Goal: Information Seeking & Learning: Learn about a topic

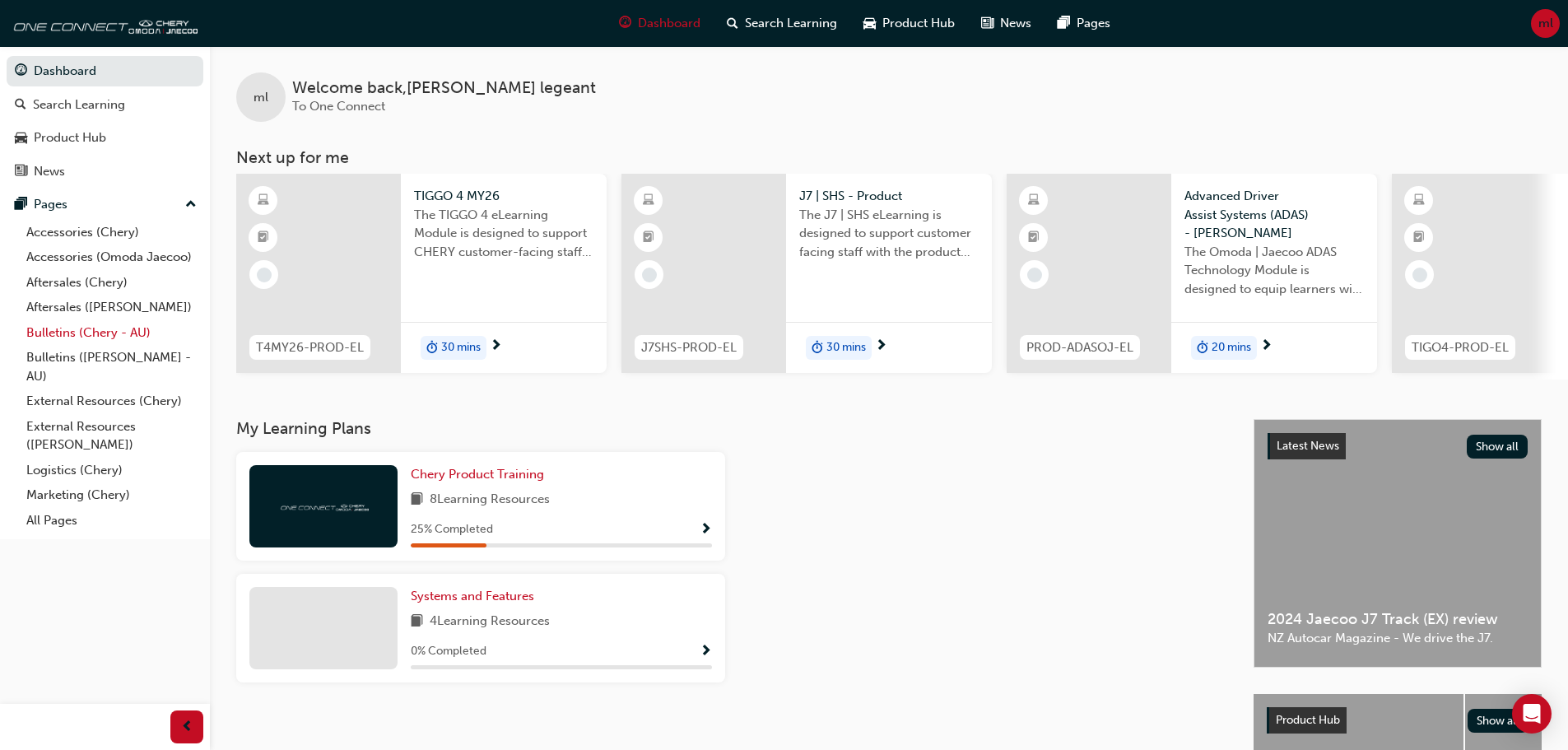
click at [99, 330] on link "Bulletins (Chery - AU)" at bounding box center [111, 333] width 183 height 25
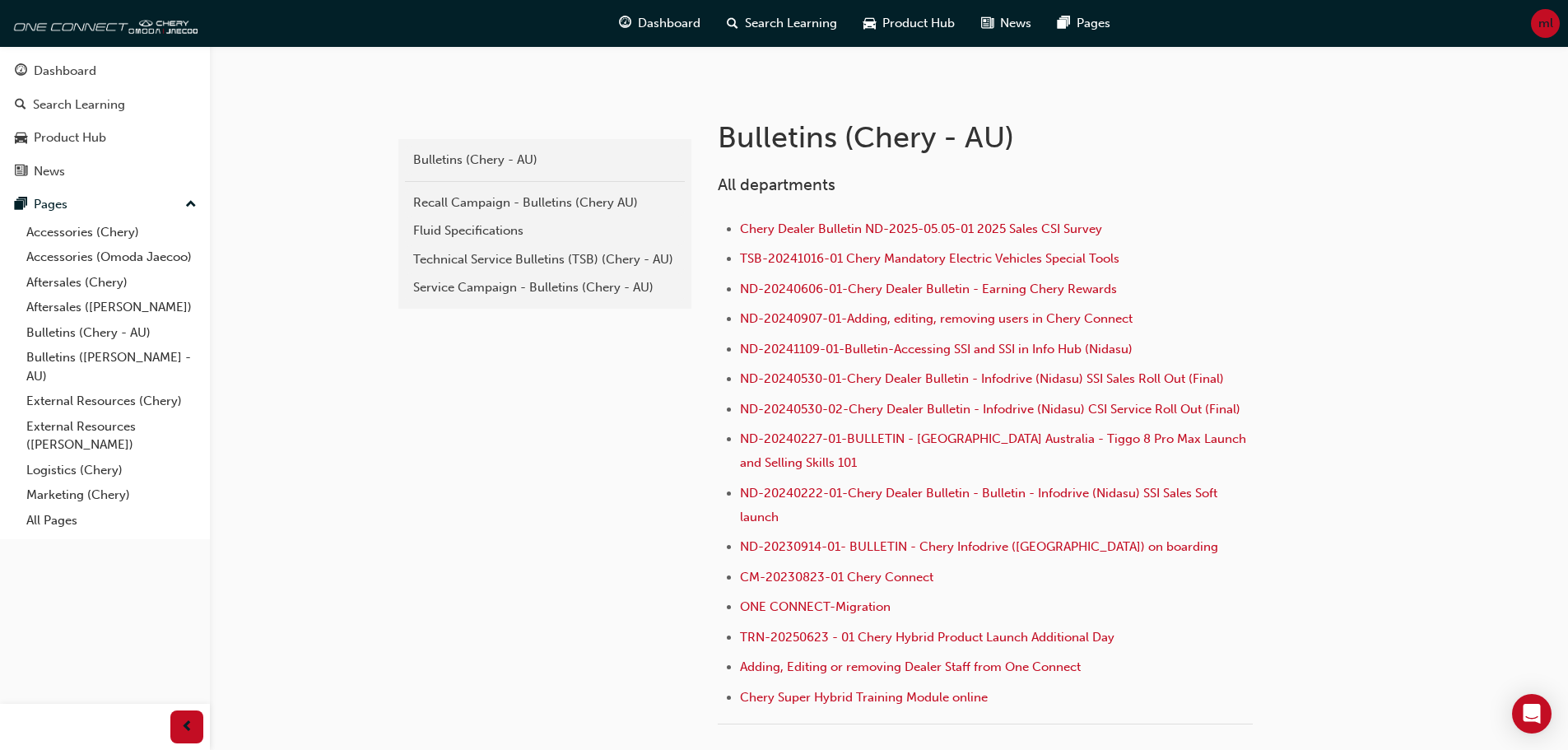
scroll to position [330, 0]
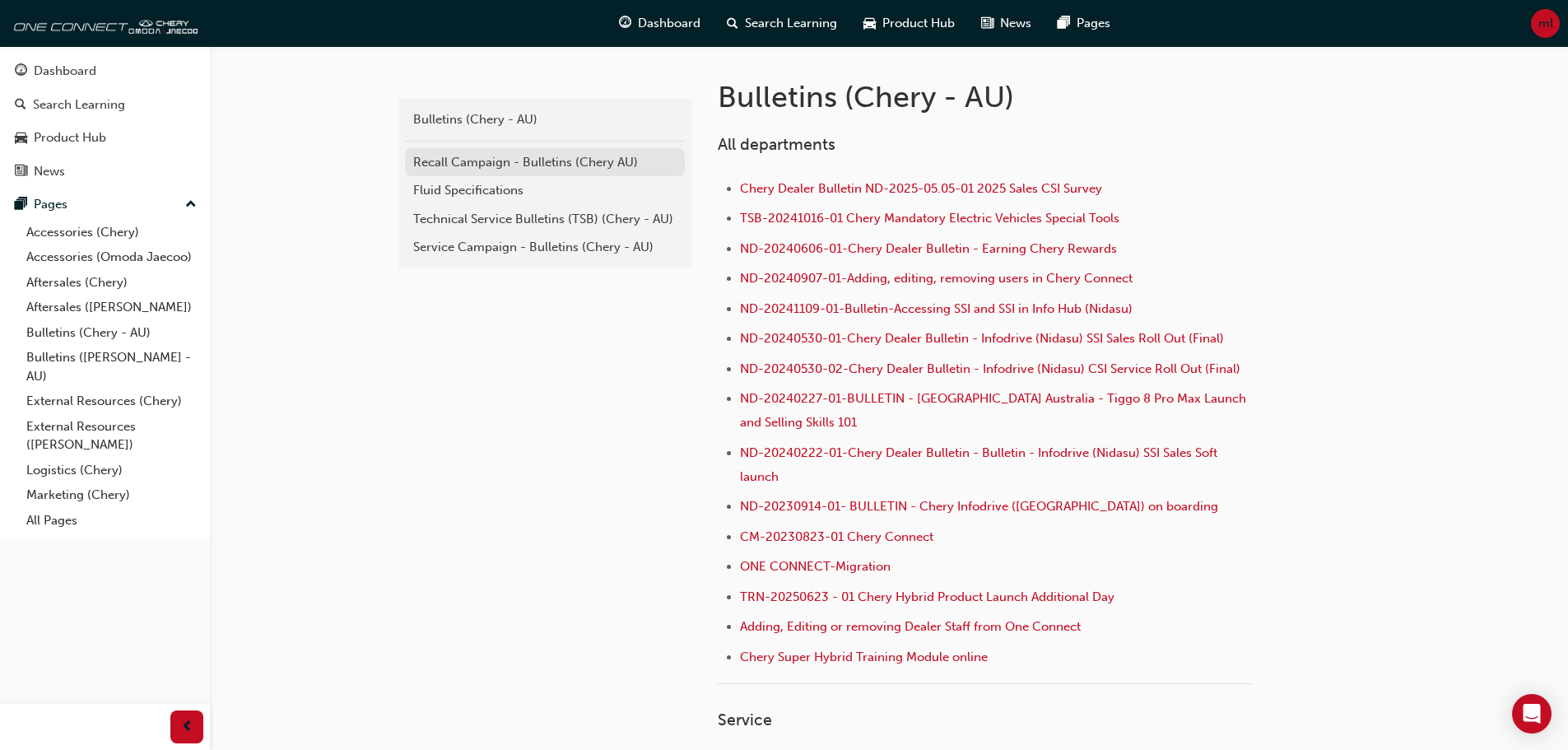
click at [497, 155] on div "Recall Campaign - Bulletins (Chery AU)" at bounding box center [545, 162] width 263 height 19
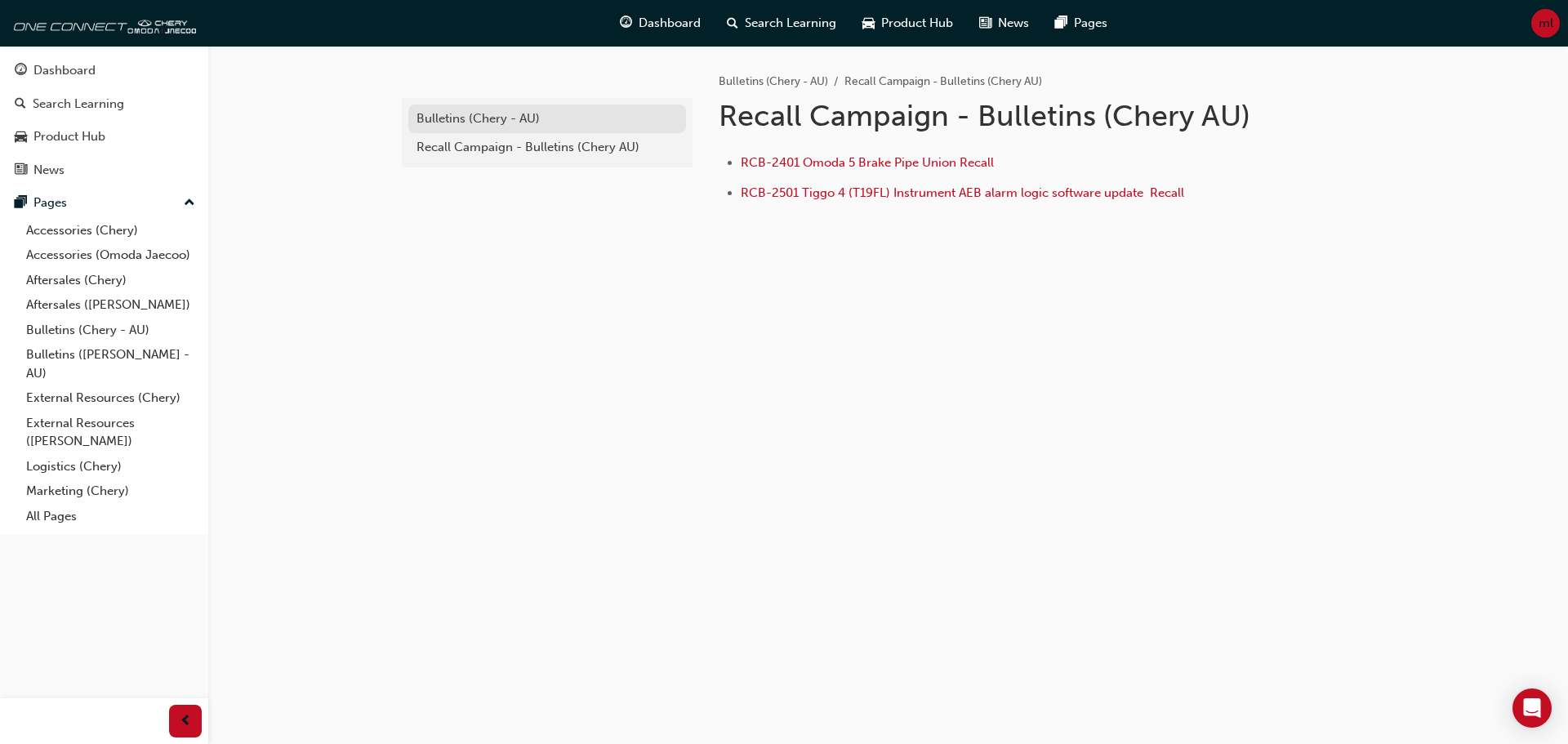
click at [483, 118] on div "Bulletins (Chery - AU)" at bounding box center [547, 119] width 261 height 19
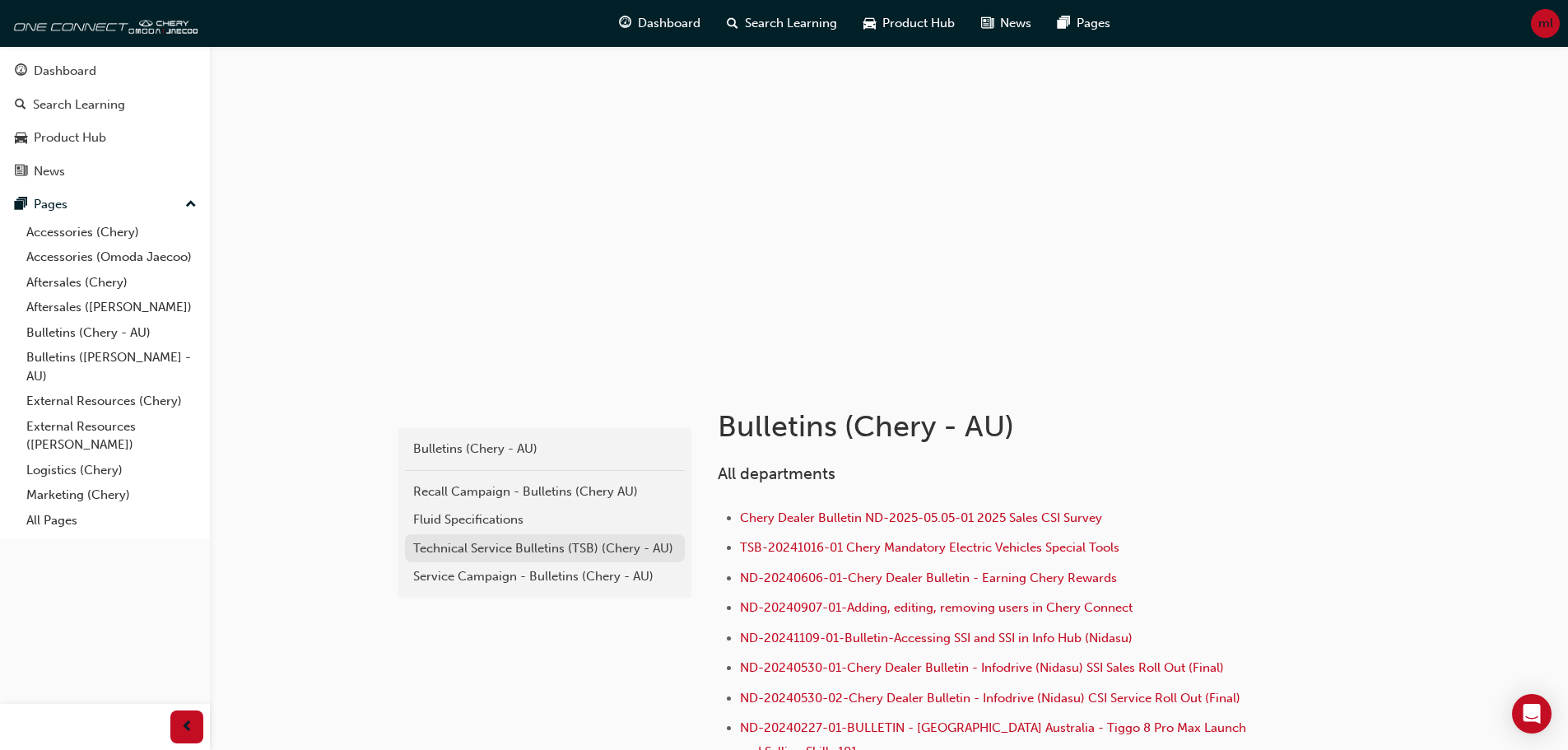
click at [522, 547] on div "Technical Service Bulletins (TSB) (Chery - AU)" at bounding box center [545, 549] width 263 height 19
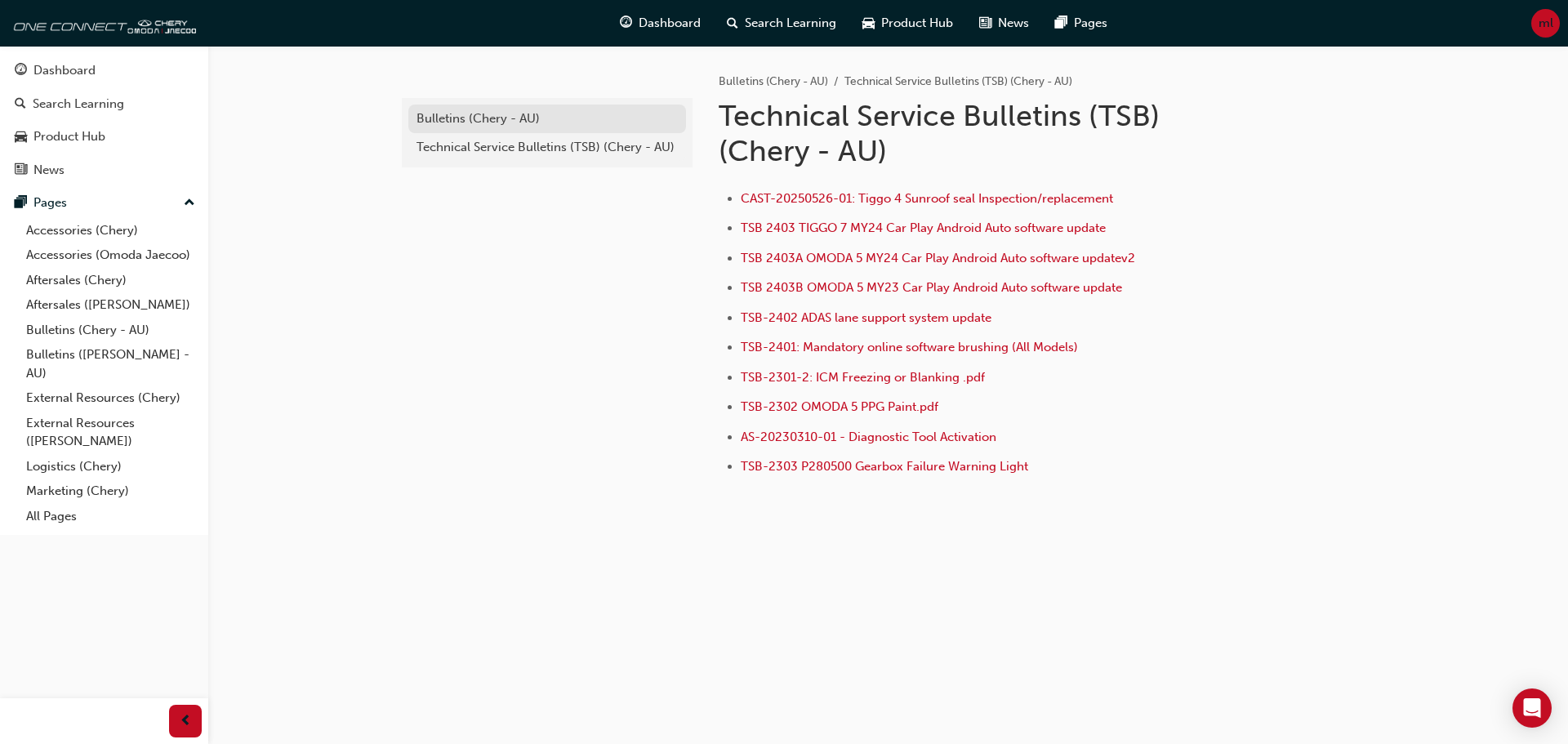
click at [498, 114] on div "Bulletins (Chery - AU)" at bounding box center [547, 119] width 261 height 19
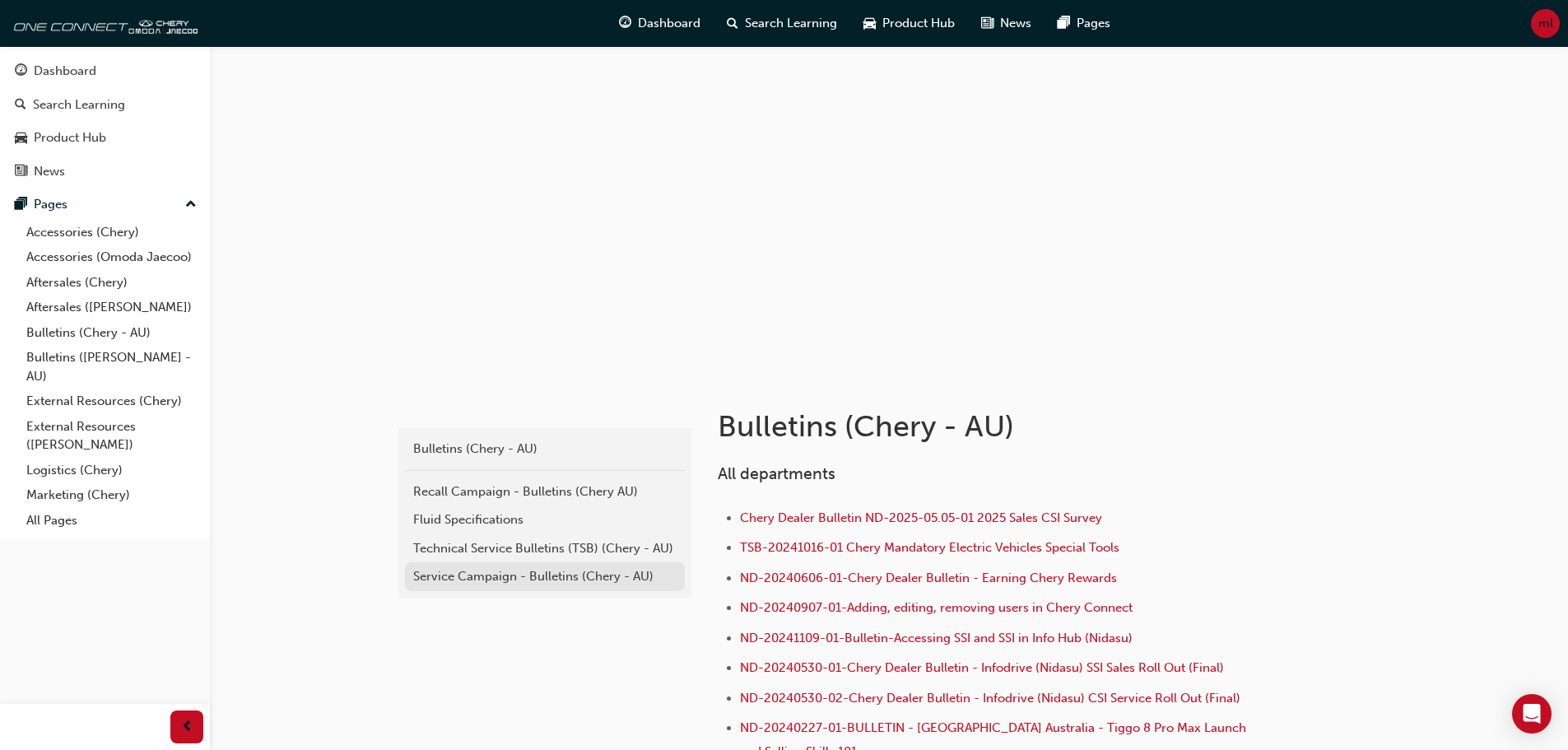
click at [494, 572] on div "Service Campaign - Bulletins (Chery - AU)" at bounding box center [545, 577] width 263 height 19
